Goal: Task Accomplishment & Management: Use online tool/utility

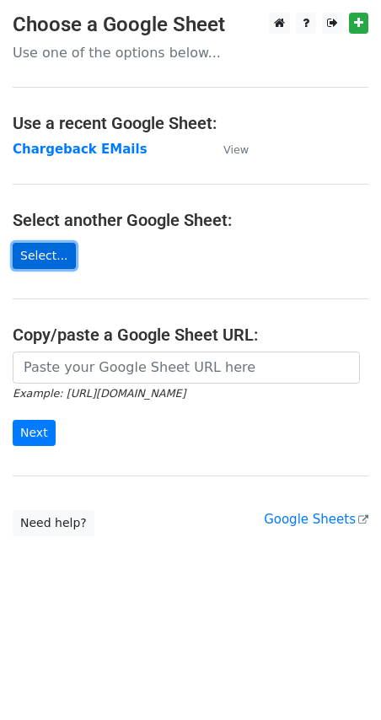
click at [44, 265] on link "Select..." at bounding box center [44, 256] width 63 height 26
click at [193, 196] on main "Choose a Google Sheet Use one of the options below... Use a recent Google Sheet…" at bounding box center [190, 275] width 381 height 524
click at [50, 261] on link "Select..." at bounding box center [44, 256] width 63 height 26
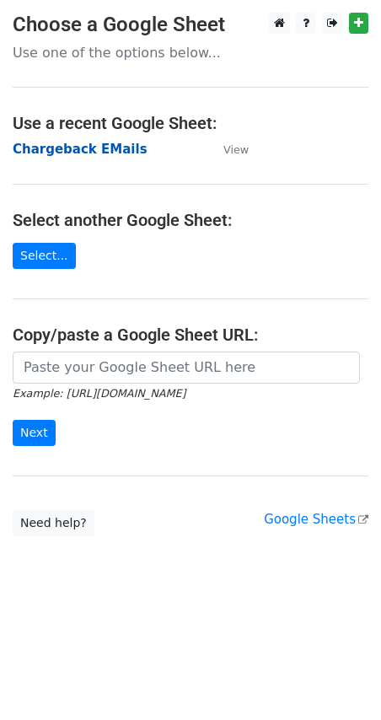
click at [84, 153] on strong "Chargeback EMails" at bounding box center [80, 149] width 135 height 15
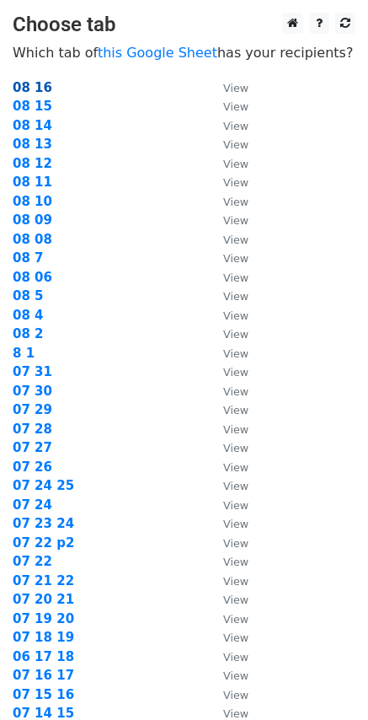
click at [35, 91] on strong "08 16" at bounding box center [33, 87] width 40 height 15
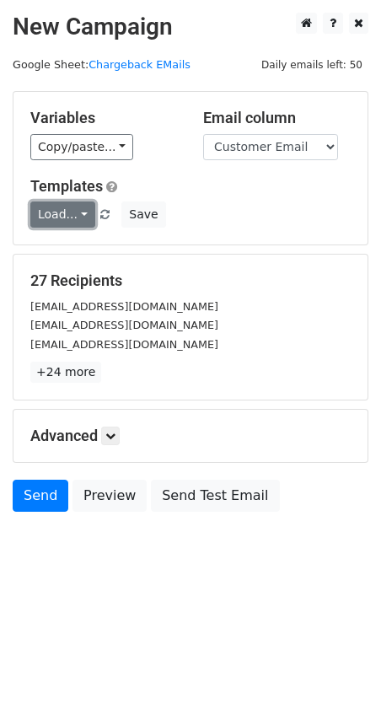
click at [80, 215] on link "Load..." at bounding box center [62, 215] width 65 height 26
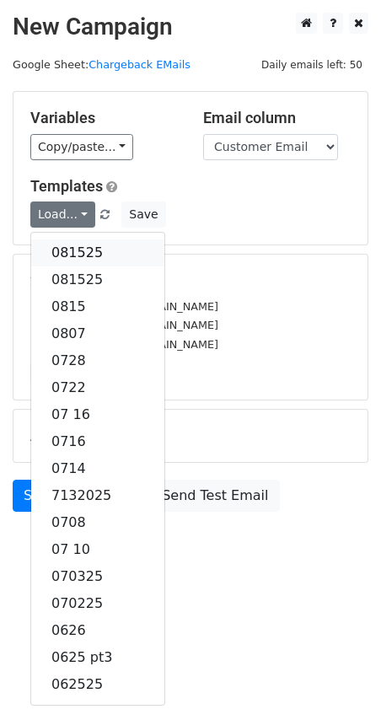
click at [68, 250] on link "081525" at bounding box center [97, 252] width 133 height 27
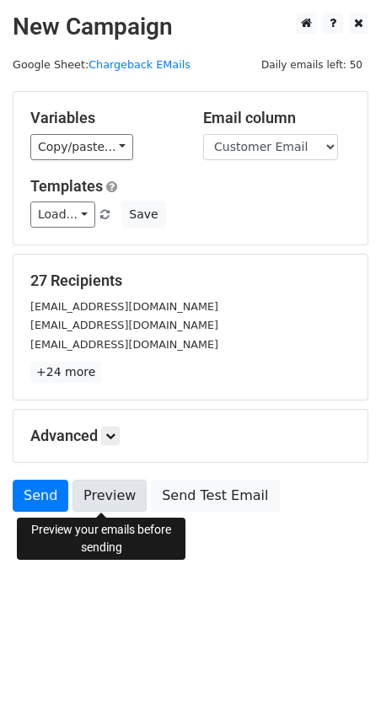
click at [93, 490] on link "Preview" at bounding box center [110, 496] width 74 height 32
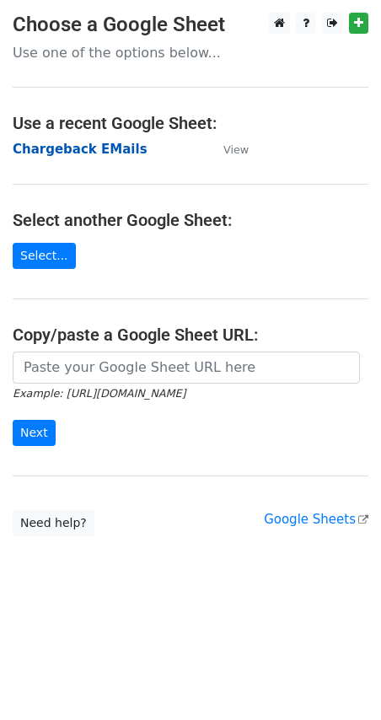
click at [80, 148] on strong "Chargeback EMails" at bounding box center [80, 149] width 135 height 15
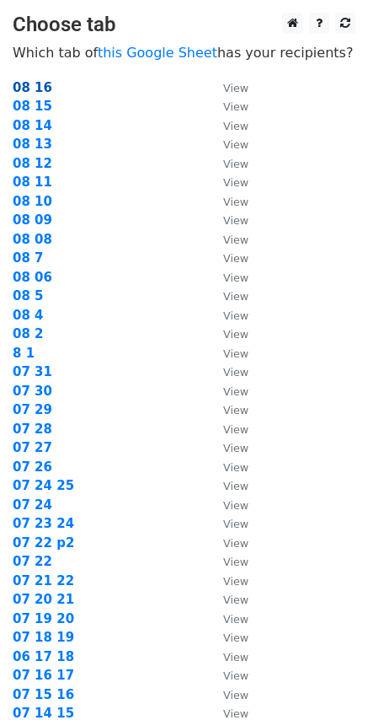
click at [38, 89] on strong "08 16" at bounding box center [33, 87] width 40 height 15
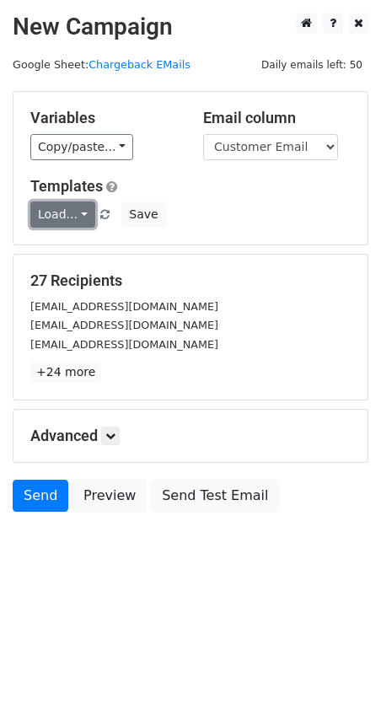
click at [78, 207] on link "Load..." at bounding box center [62, 215] width 65 height 26
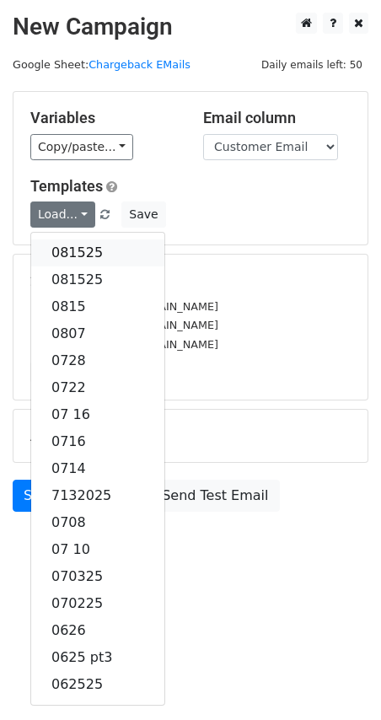
click at [67, 245] on link "081525" at bounding box center [97, 252] width 133 height 27
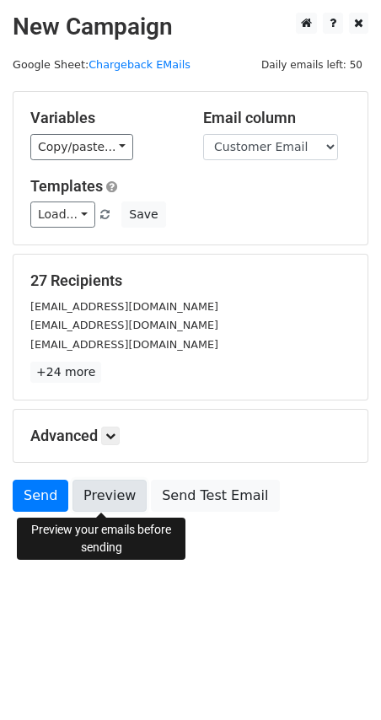
click at [105, 500] on link "Preview" at bounding box center [110, 496] width 74 height 32
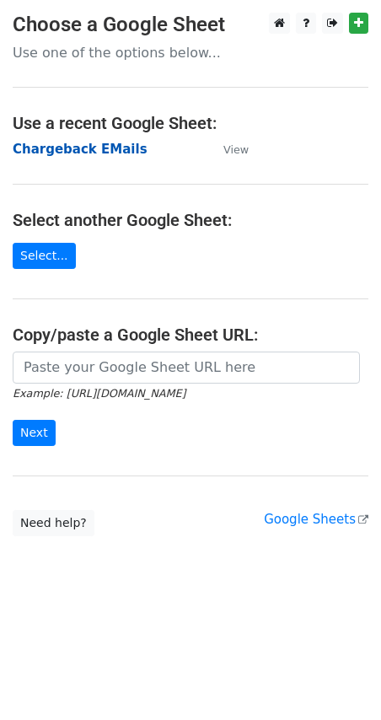
click at [91, 148] on strong "Chargeback EMails" at bounding box center [80, 149] width 135 height 15
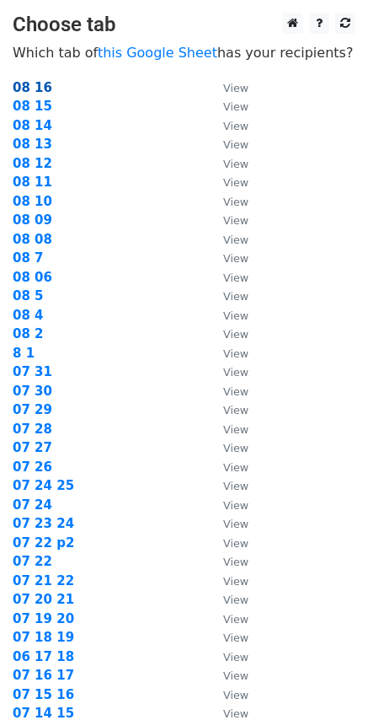
click at [40, 88] on strong "08 16" at bounding box center [33, 87] width 40 height 15
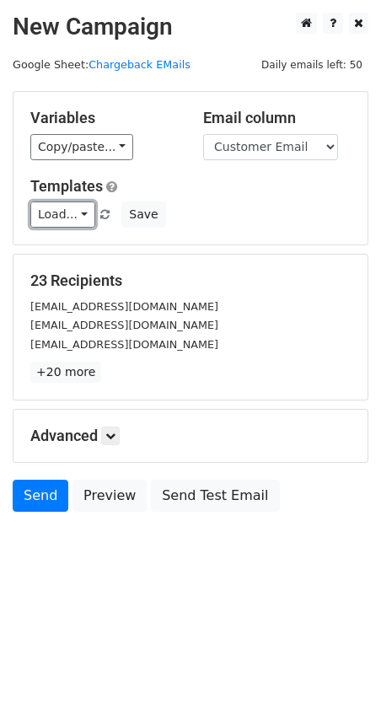
click at [76, 218] on link "Load..." at bounding box center [62, 215] width 65 height 26
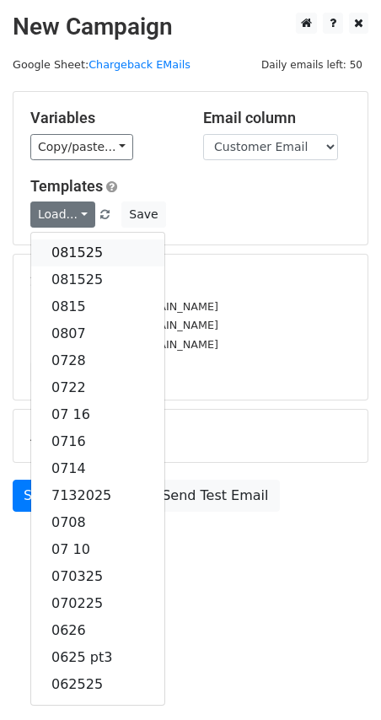
click at [75, 245] on link "081525" at bounding box center [97, 252] width 133 height 27
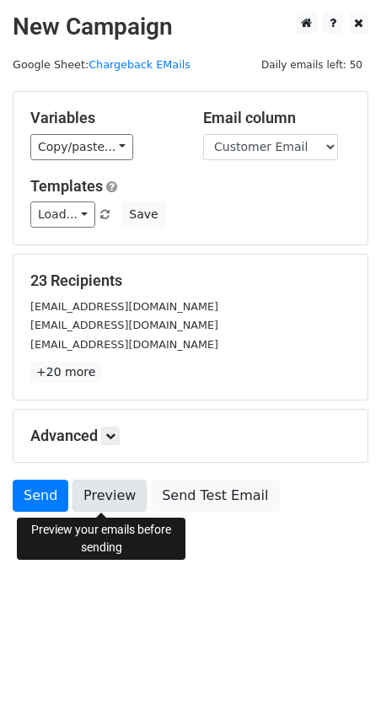
click at [107, 504] on link "Preview" at bounding box center [110, 496] width 74 height 32
